Goal: Transaction & Acquisition: Purchase product/service

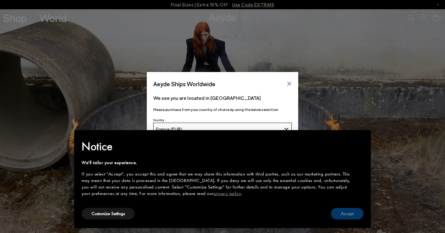
click at [340, 213] on button "Accept" at bounding box center [347, 213] width 32 height 11
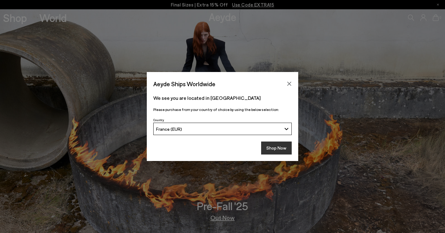
click at [278, 148] on button "Shop Now" at bounding box center [276, 148] width 31 height 13
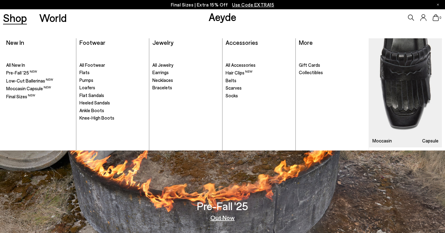
click at [19, 17] on link "Shop" at bounding box center [15, 17] width 24 height 11
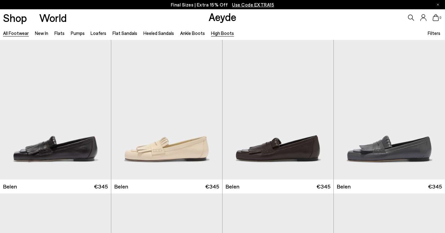
click at [214, 35] on link "High Boots" at bounding box center [222, 33] width 23 height 6
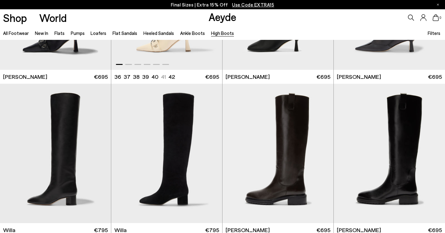
scroll to position [36, 0]
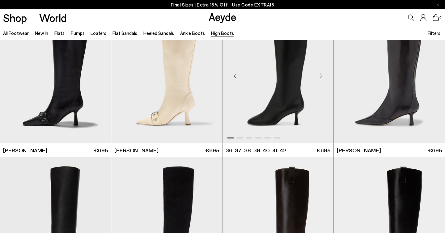
click at [253, 109] on img "1 / 6" at bounding box center [278, 74] width 111 height 140
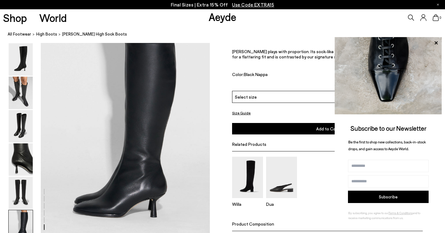
scroll to position [1149, 0]
